Goal: Navigation & Orientation: Find specific page/section

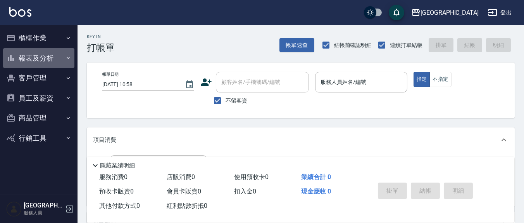
click at [38, 58] on button "報表及分析" at bounding box center [38, 58] width 71 height 20
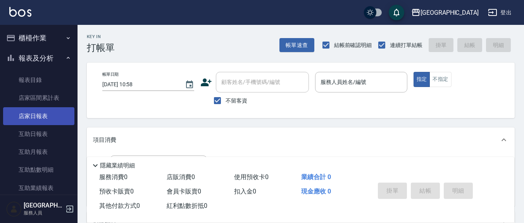
click at [36, 115] on link "店家日報表" at bounding box center [38, 116] width 71 height 18
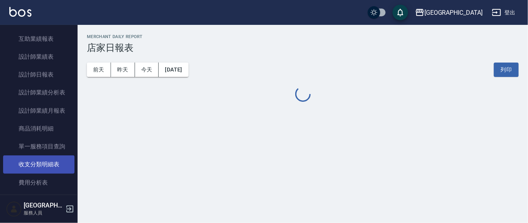
scroll to position [161, 0]
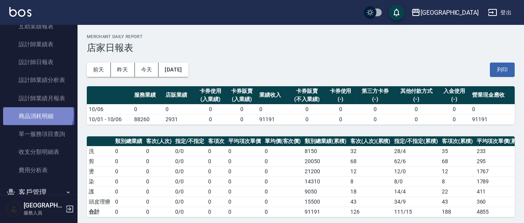
click at [37, 113] on link "商品消耗明細" at bounding box center [38, 116] width 71 height 18
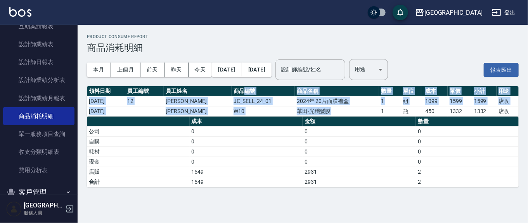
drag, startPoint x: 231, startPoint y: 94, endPoint x: 342, endPoint y: 117, distance: 113.6
click at [335, 115] on table "領料日期 員工編號 員工姓名 商品編號 商品名稱 數量 單位 成本 單價 小計 用途 [DATE] 12 呂桂花 JC_SELL_24_01 [DATE] 2…" at bounding box center [303, 101] width 432 height 30
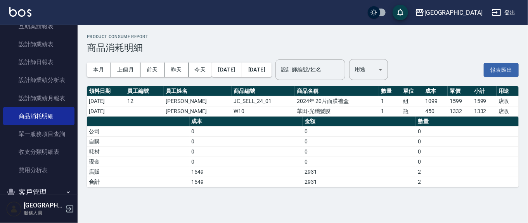
click at [342, 117] on th "金額" at bounding box center [359, 121] width 113 height 10
click at [35, 57] on link "設計師日報表" at bounding box center [38, 62] width 71 height 18
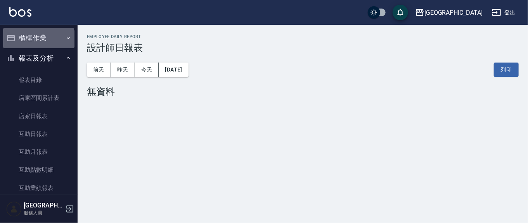
click at [38, 42] on button "櫃檯作業" at bounding box center [38, 38] width 71 height 20
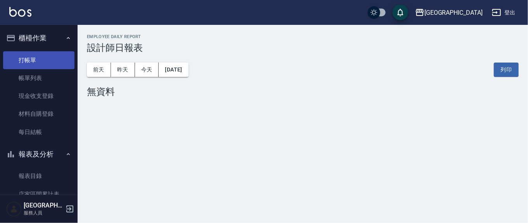
click at [30, 62] on link "打帳單" at bounding box center [38, 60] width 71 height 18
